Goal: Find specific page/section: Find specific page/section

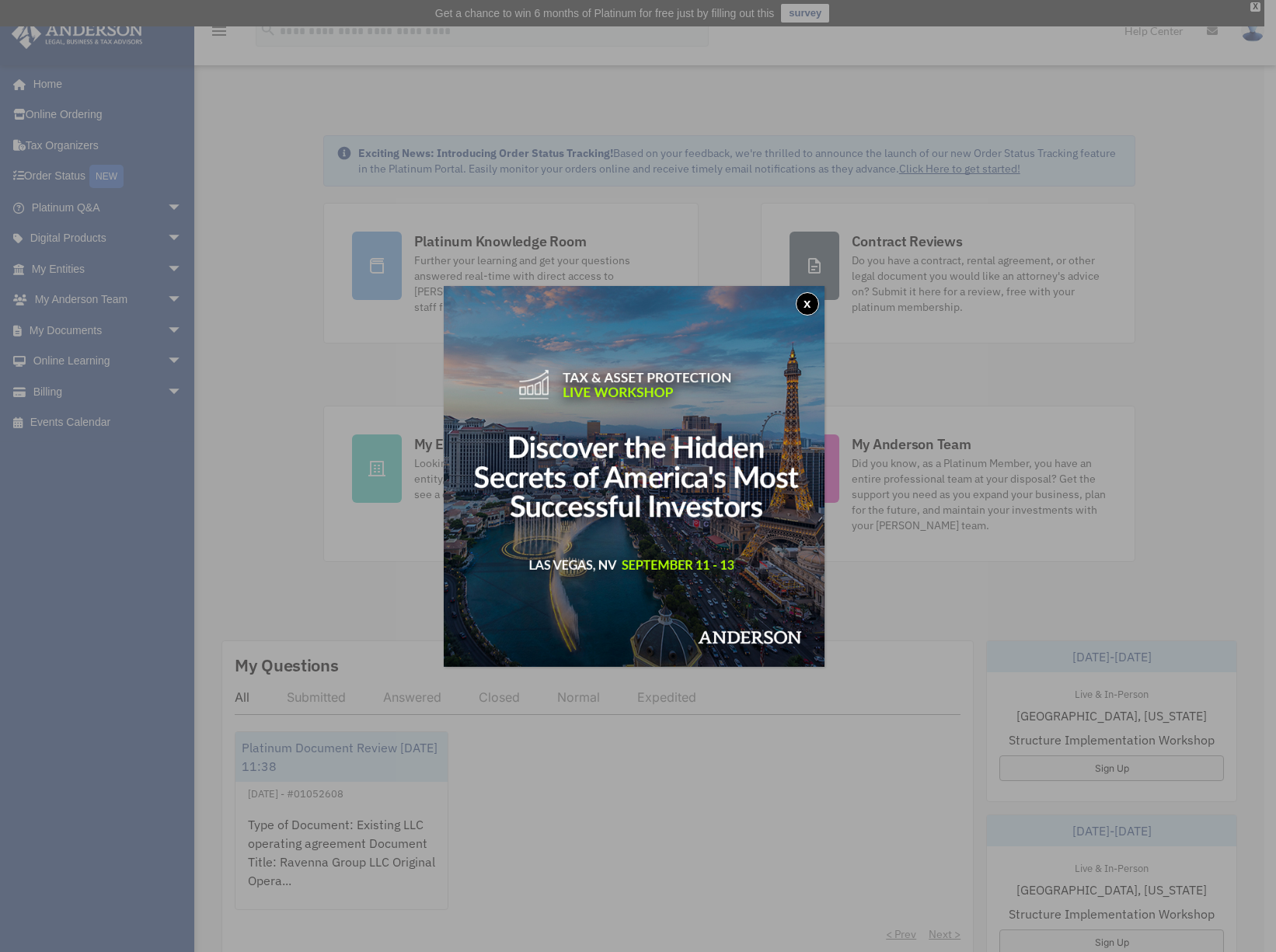
click at [806, 299] on button "x" at bounding box center [807, 303] width 23 height 23
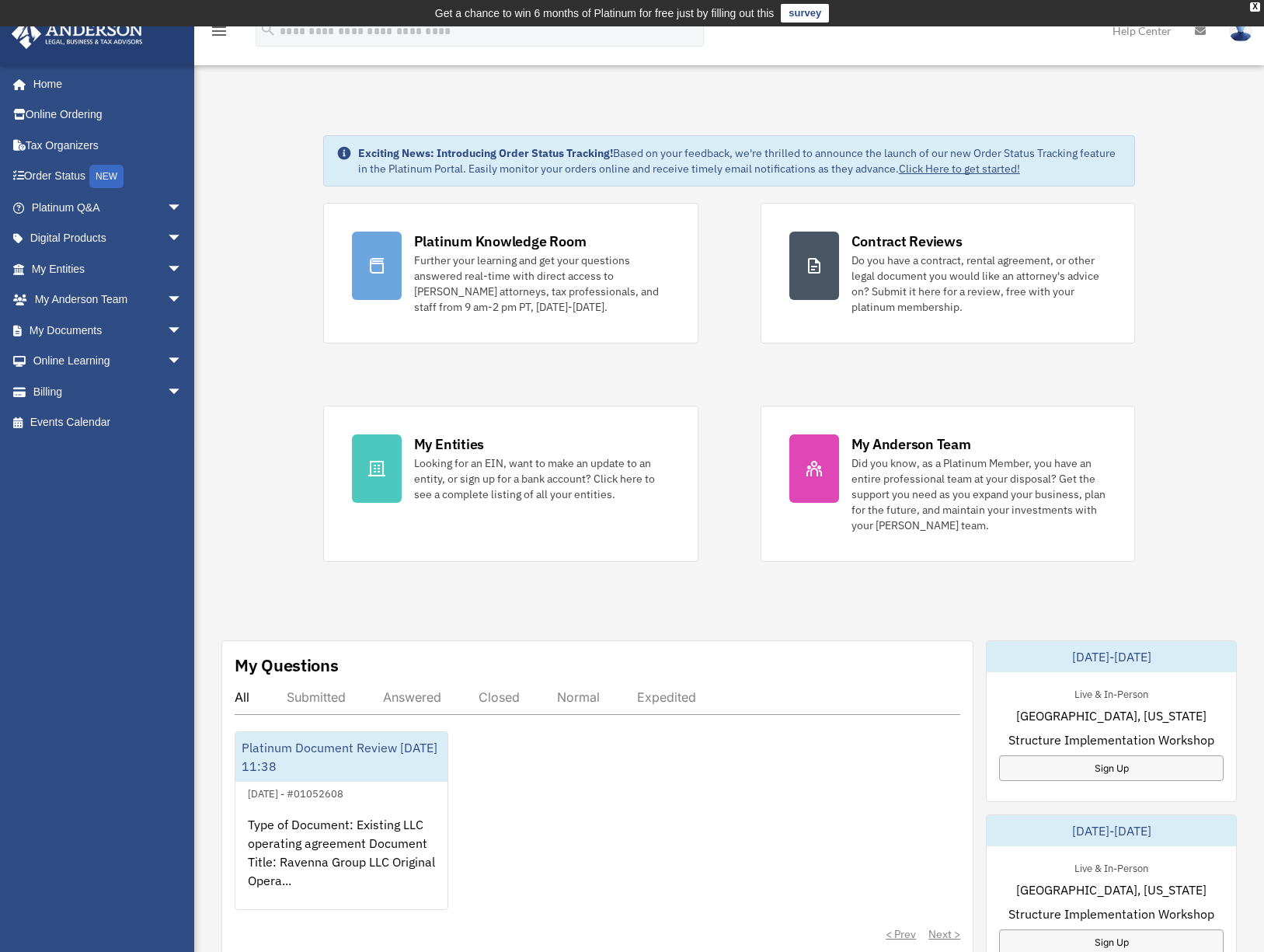
click at [167, 237] on span "arrow_drop_down" at bounding box center [182, 239] width 31 height 32
click at [167, 237] on span "arrow_drop_up" at bounding box center [182, 239] width 31 height 32
click at [167, 331] on span "arrow_drop_down" at bounding box center [182, 331] width 31 height 32
click at [167, 331] on span "arrow_drop_up" at bounding box center [182, 331] width 31 height 32
click at [167, 270] on span "arrow_drop_down" at bounding box center [182, 269] width 31 height 32
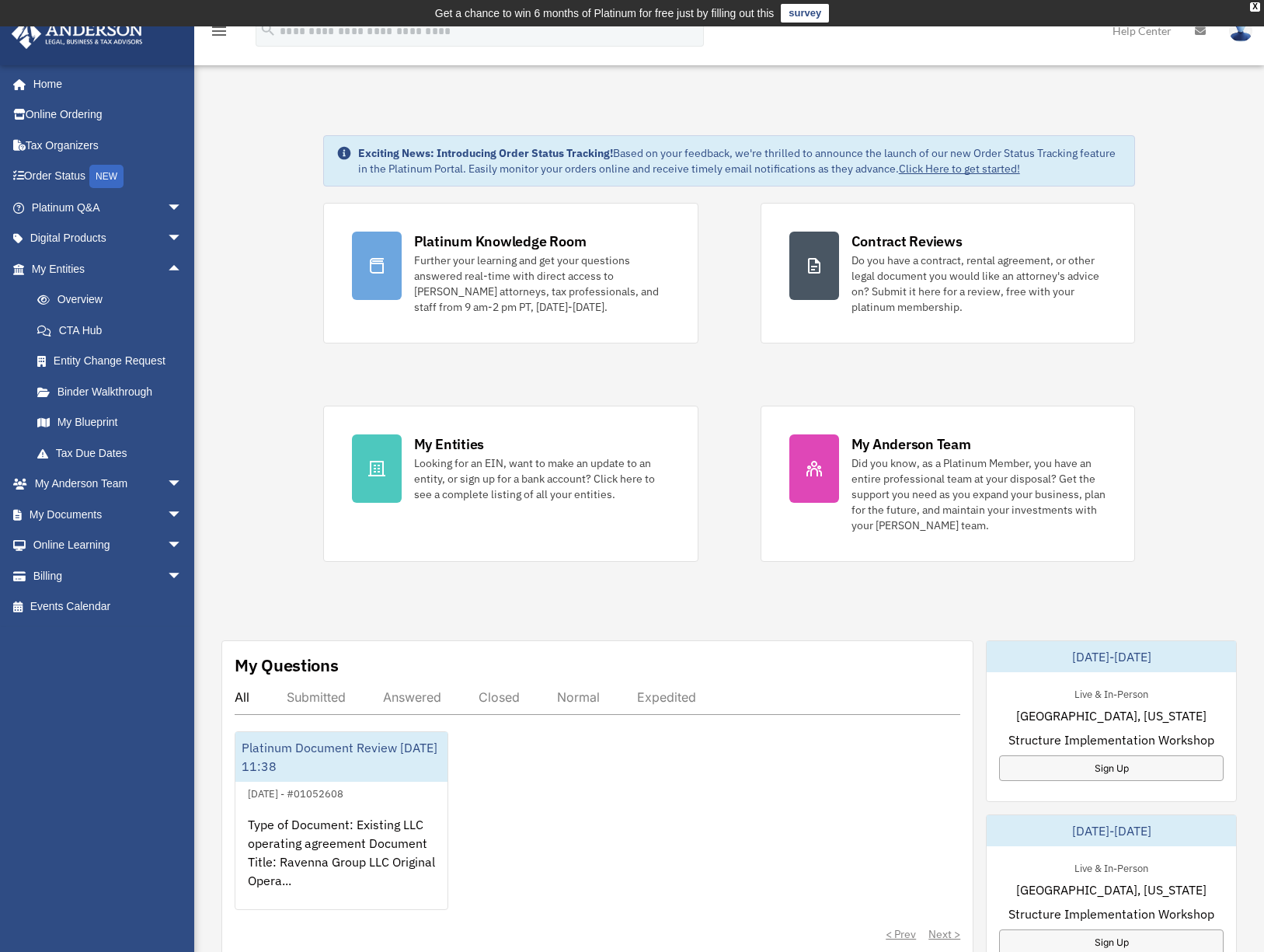
click at [91, 417] on link "My Blueprint" at bounding box center [113, 422] width 184 height 31
